Goal: Transaction & Acquisition: Subscribe to service/newsletter

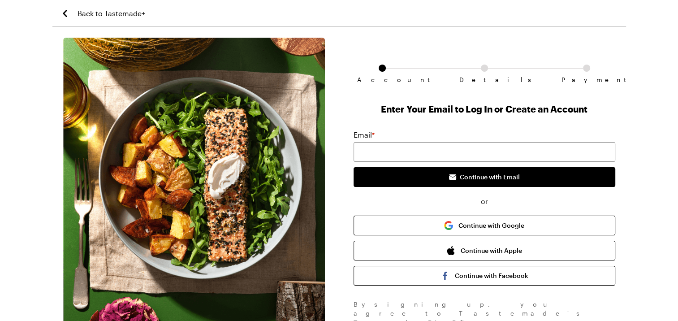
click at [107, 10] on span "Back to Tastemade+" at bounding box center [112, 13] width 68 height 11
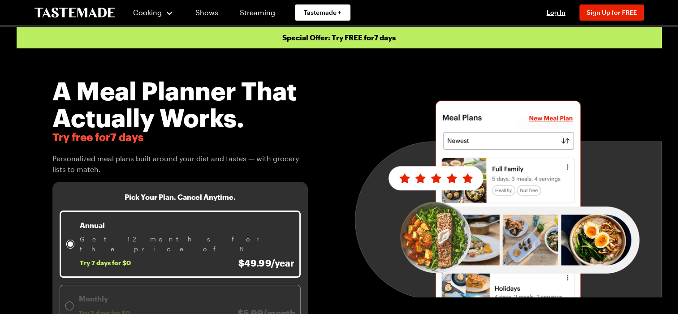
click at [631, 159] on img at bounding box center [508, 198] width 307 height 199
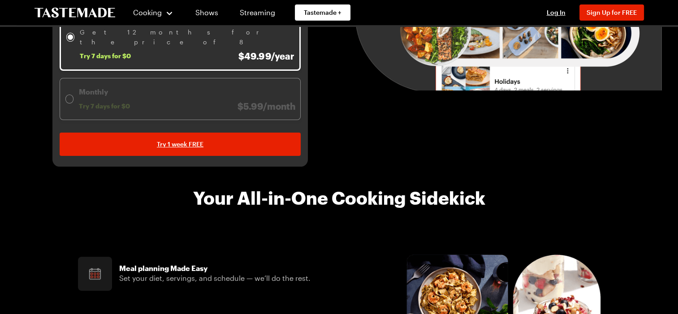
scroll to position [314, 0]
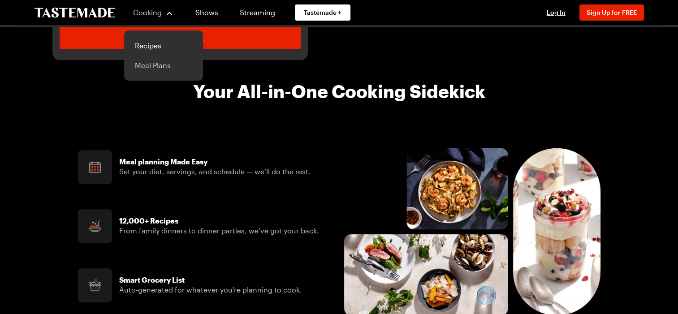
click at [151, 64] on link "Meal Plans" at bounding box center [164, 66] width 68 height 20
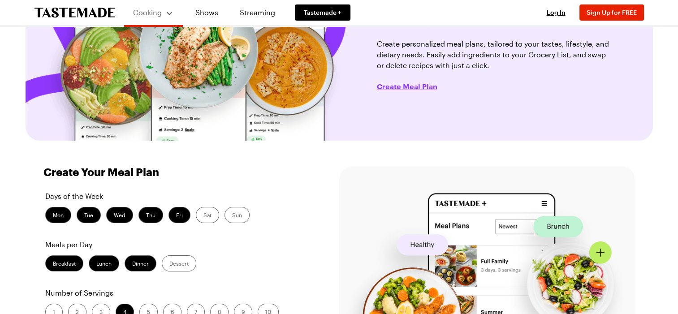
scroll to position [134, 0]
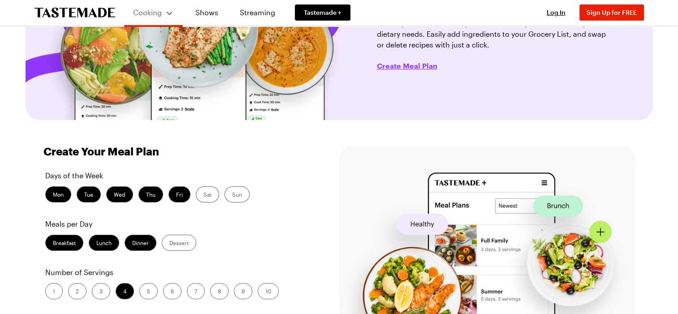
click at [552, 201] on img at bounding box center [487, 251] width 296 height 213
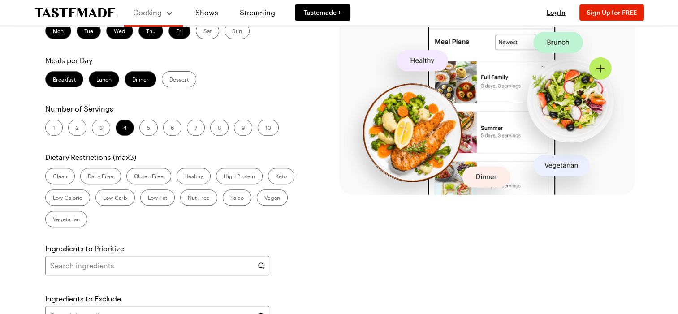
scroll to position [314, 0]
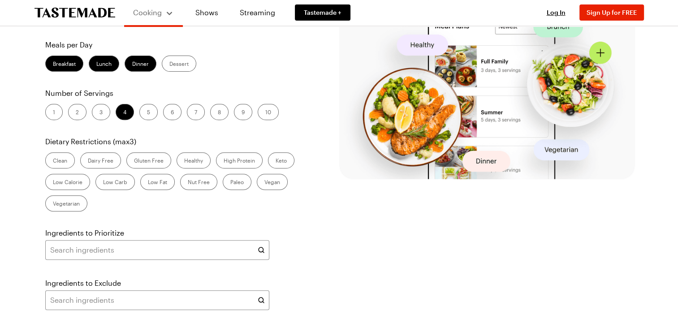
click at [469, 160] on img at bounding box center [487, 72] width 296 height 213
click at [488, 151] on img at bounding box center [487, 72] width 296 height 213
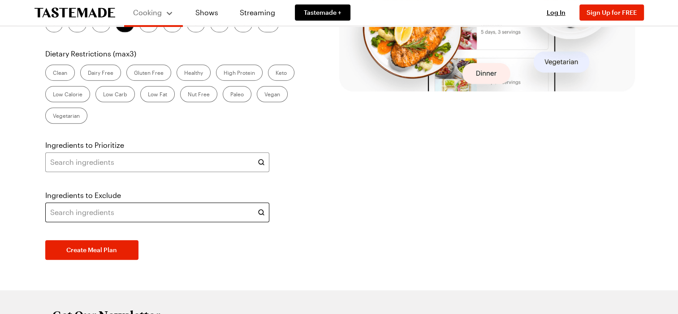
scroll to position [403, 0]
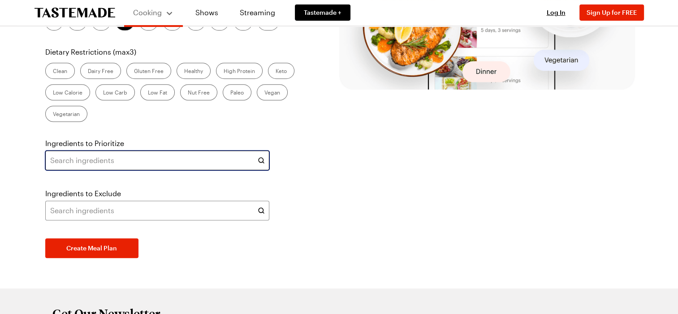
click at [219, 155] on input "text" at bounding box center [157, 161] width 224 height 20
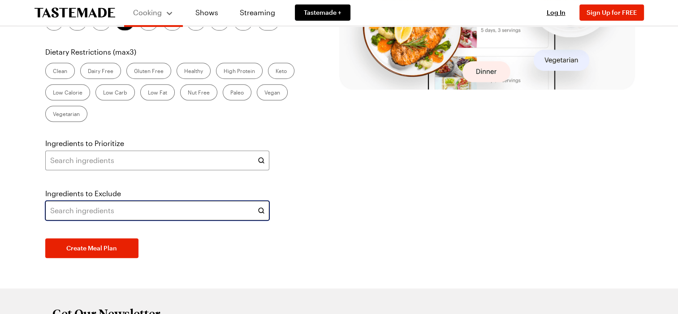
click at [119, 207] on input "text" at bounding box center [157, 211] width 224 height 20
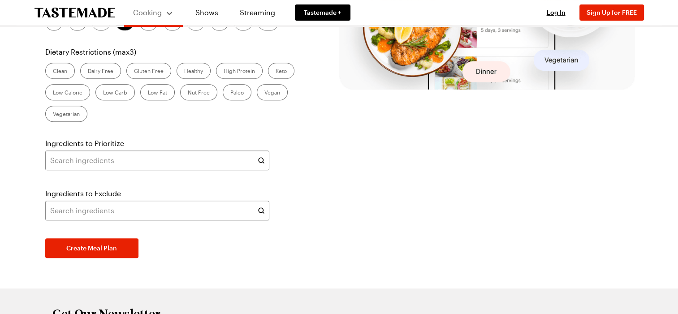
click at [264, 209] on icon at bounding box center [261, 210] width 9 height 9
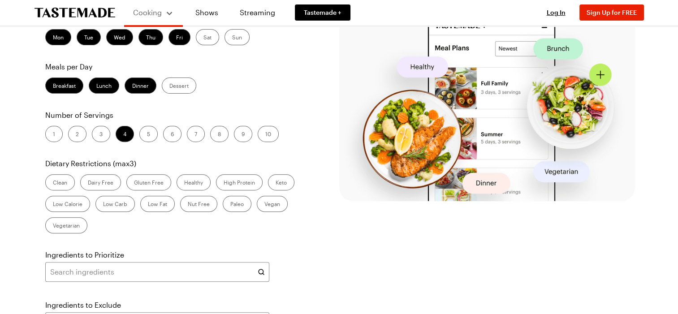
scroll to position [269, 0]
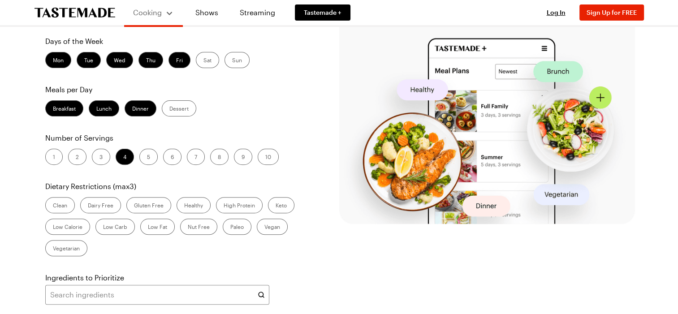
click at [97, 111] on label "Lunch" at bounding box center [104, 108] width 30 height 16
click at [96, 109] on input "Lunch" at bounding box center [96, 109] width 0 height 0
click at [136, 107] on label "Dinner" at bounding box center [141, 108] width 32 height 16
click at [132, 109] on input "Dinner" at bounding box center [132, 109] width 0 height 0
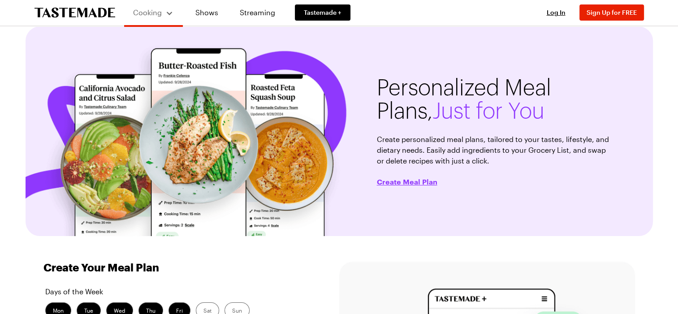
scroll to position [0, 0]
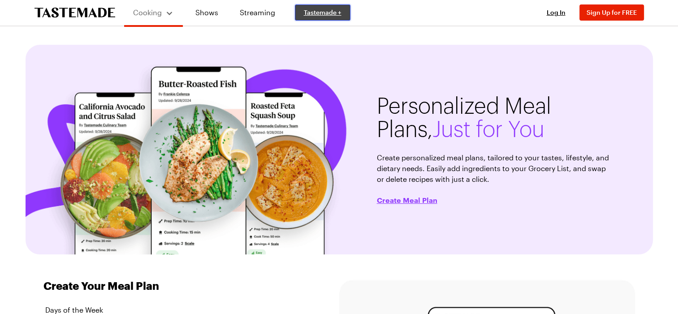
click at [317, 13] on span "Tastemade +" at bounding box center [323, 12] width 38 height 9
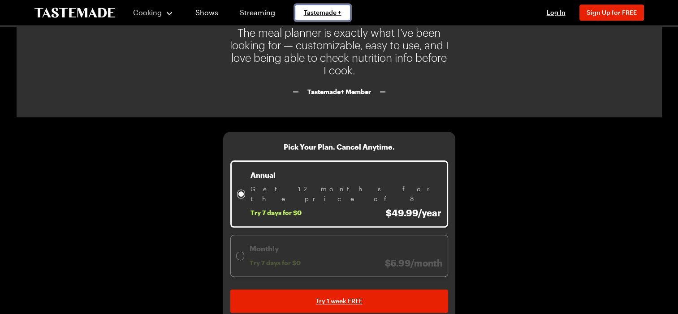
scroll to position [1031, 0]
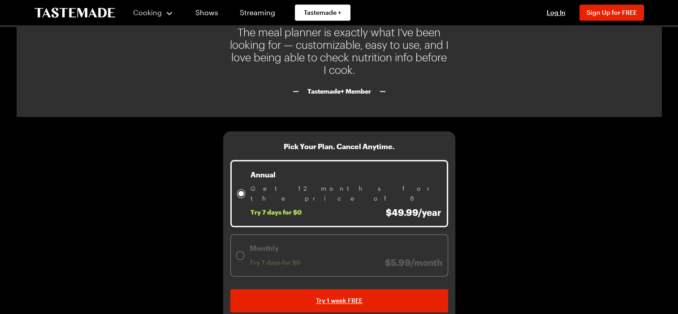
click at [277, 208] on span "Try 7 days for $0" at bounding box center [276, 212] width 51 height 8
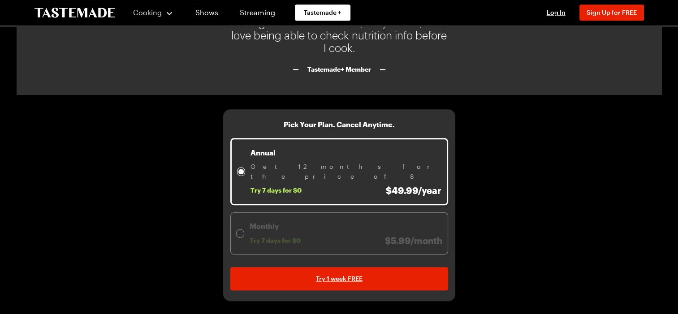
scroll to position [1063, 0]
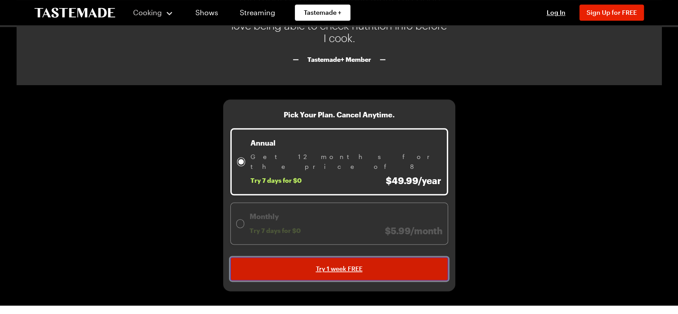
click at [326, 264] on span "Try 1 week FREE" at bounding box center [339, 268] width 47 height 9
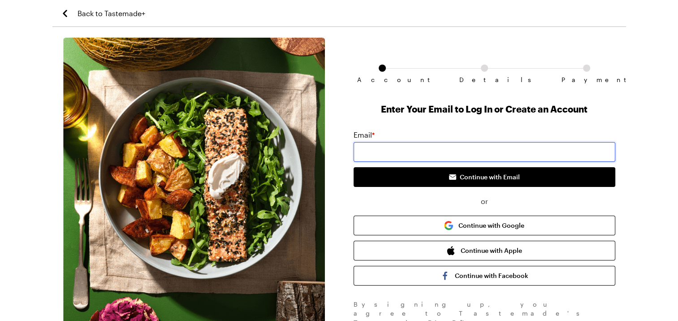
click at [374, 147] on input "email" at bounding box center [485, 152] width 262 height 20
type input "[EMAIL_ADDRESS][DOMAIN_NAME]"
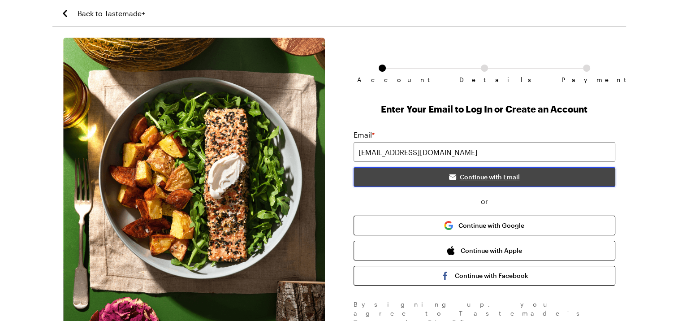
click at [478, 175] on span "Continue with Email" at bounding box center [490, 177] width 60 height 9
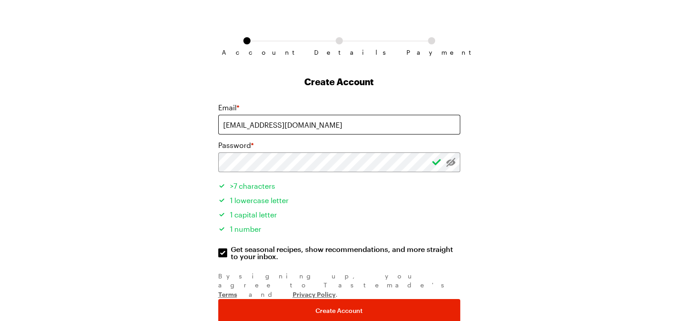
scroll to position [54, 0]
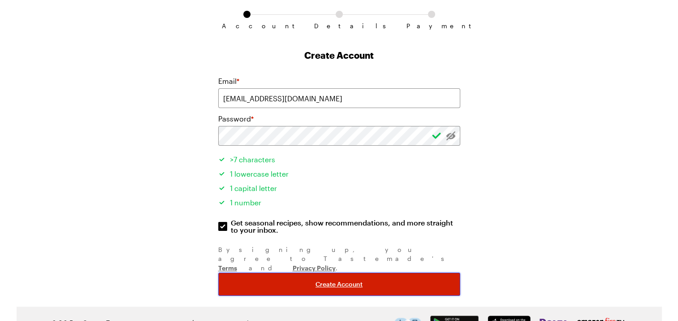
click at [341, 273] on button "Create Account" at bounding box center [339, 284] width 242 height 23
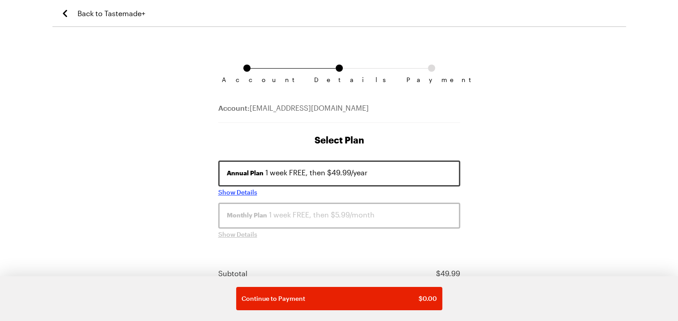
click at [243, 191] on span "Show Details" at bounding box center [237, 192] width 39 height 9
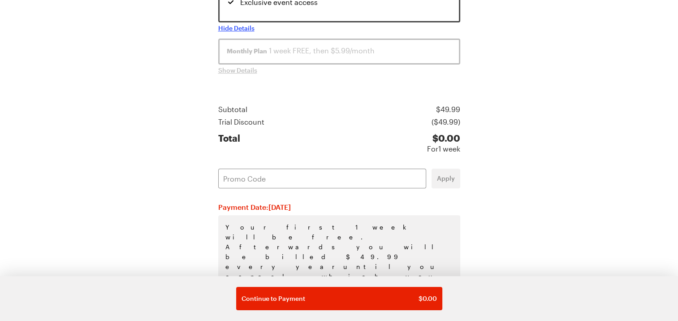
scroll to position [275, 0]
